Goal: Navigation & Orientation: Find specific page/section

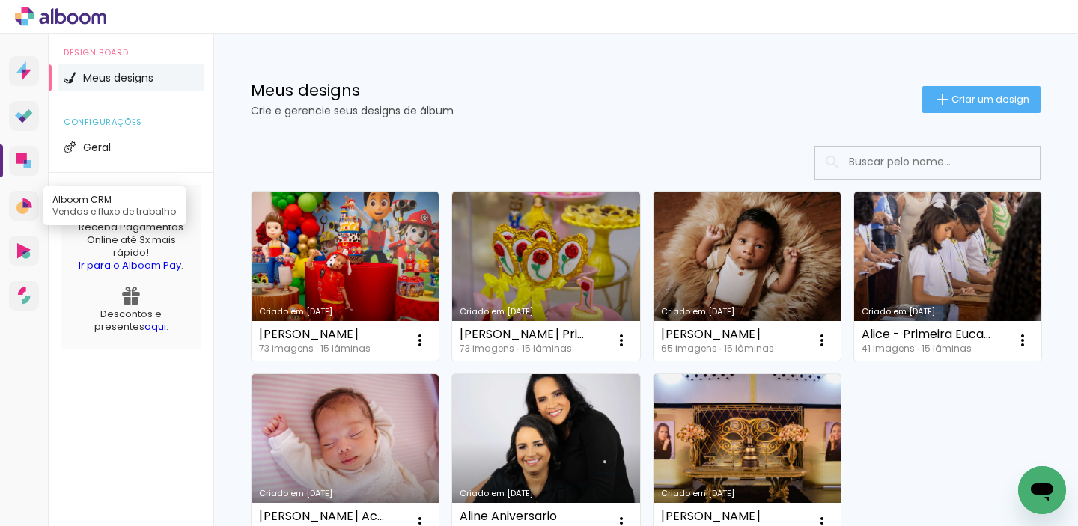
click at [26, 198] on icon at bounding box center [24, 206] width 16 height 16
